Goal: Find specific page/section: Find specific page/section

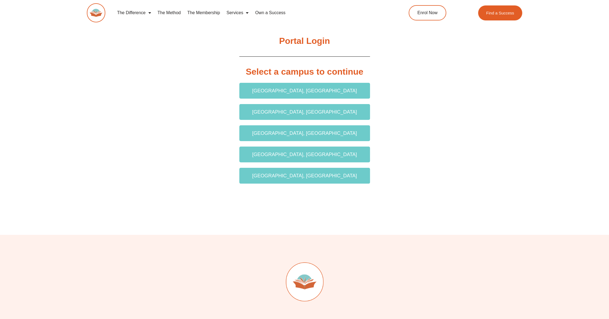
click at [318, 152] on span "Liverpool, NSW" at bounding box center [304, 154] width 105 height 5
click at [315, 175] on span "Wentworthville, NSW" at bounding box center [304, 175] width 105 height 5
